Goal: Find specific page/section: Find specific page/section

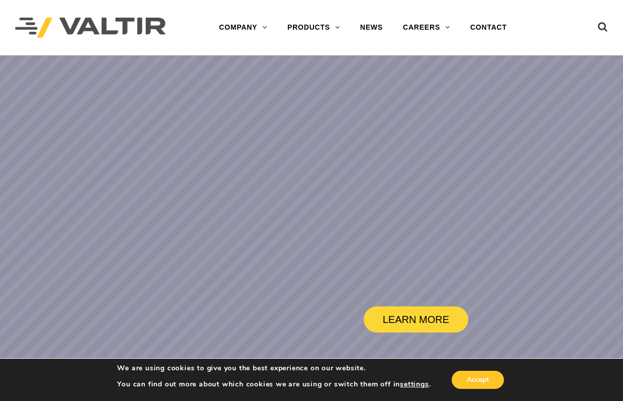
click at [408, 23] on link "CAREERS" at bounding box center [426, 28] width 67 height 20
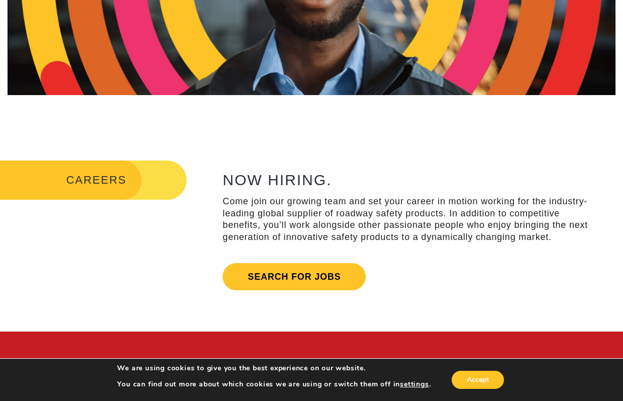
scroll to position [201, 0]
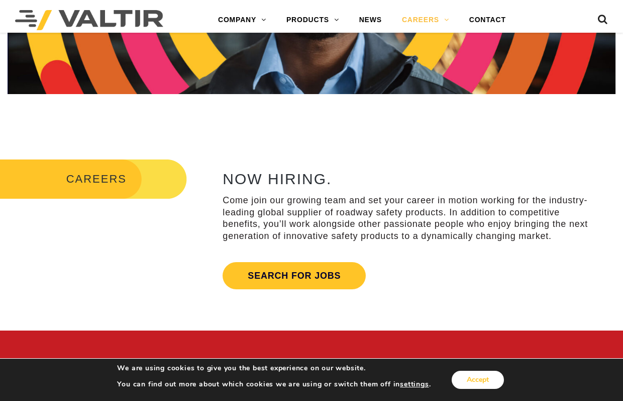
drag, startPoint x: 492, startPoint y: 377, endPoint x: 423, endPoint y: 322, distance: 89.0
click at [492, 377] on button "Accept" at bounding box center [478, 379] width 52 height 18
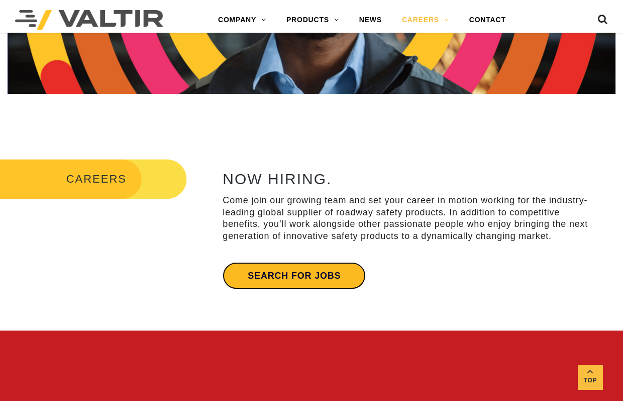
click at [309, 278] on link "Search for jobs" at bounding box center [294, 275] width 143 height 27
